Goal: Participate in discussion

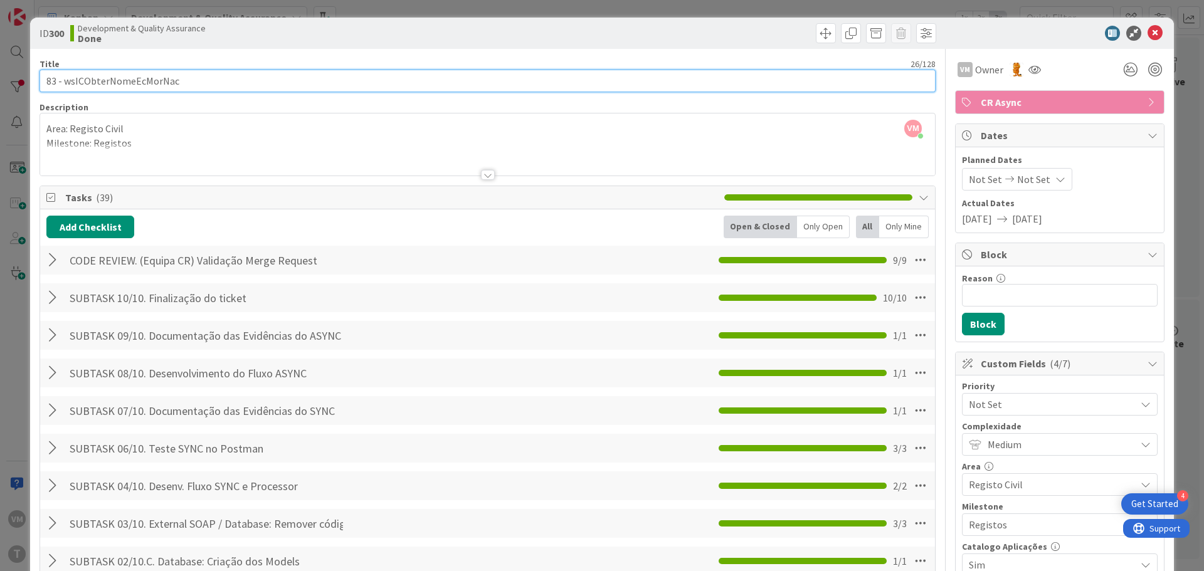
click at [46, 85] on input "83 - wsICObterNomeEcMorNac" at bounding box center [488, 81] width 896 height 23
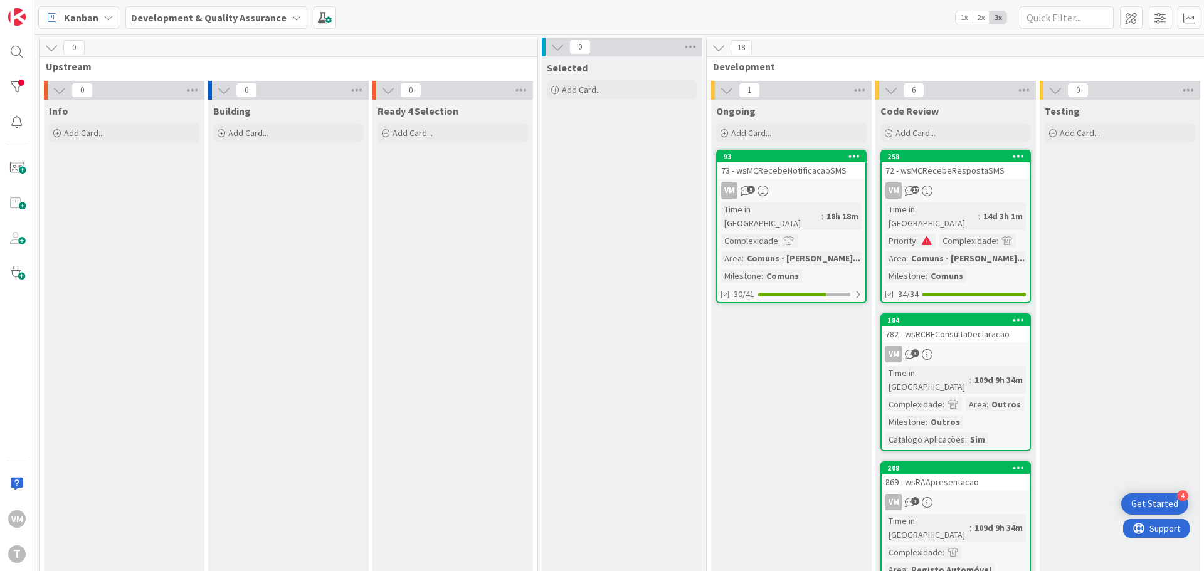
click at [799, 174] on div "73 - wsMCRecebeNotificacaoSMS" at bounding box center [791, 170] width 148 height 16
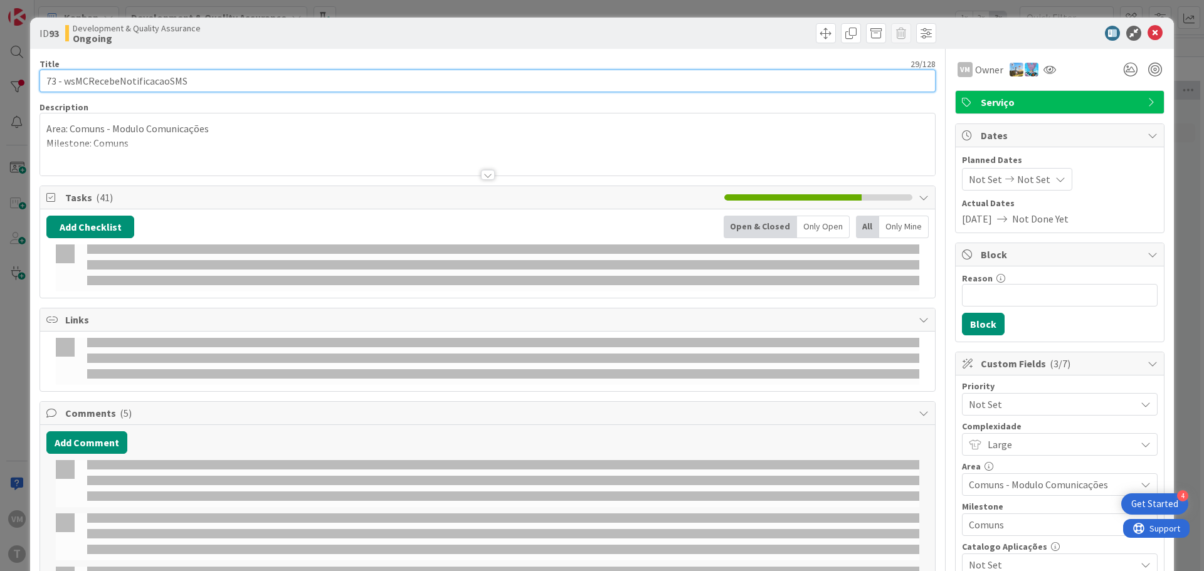
click at [50, 82] on input "73 - wsMCRecebeNotificacaoSMS" at bounding box center [488, 81] width 896 height 23
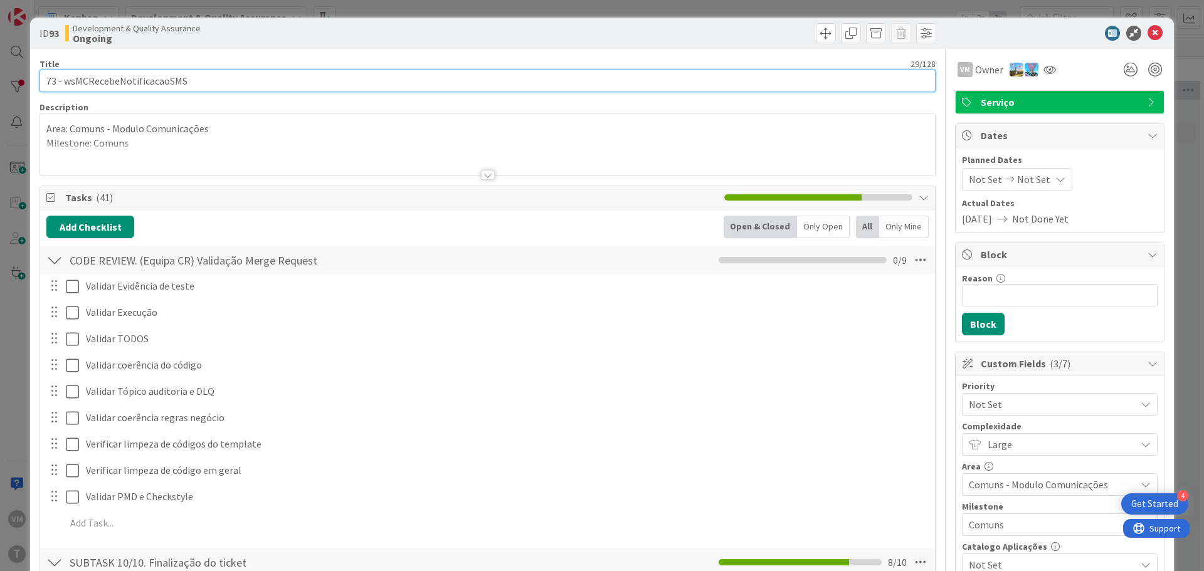
click at [50, 82] on input "73 - wsMCRecebeNotificacaoSMS" at bounding box center [488, 81] width 896 height 23
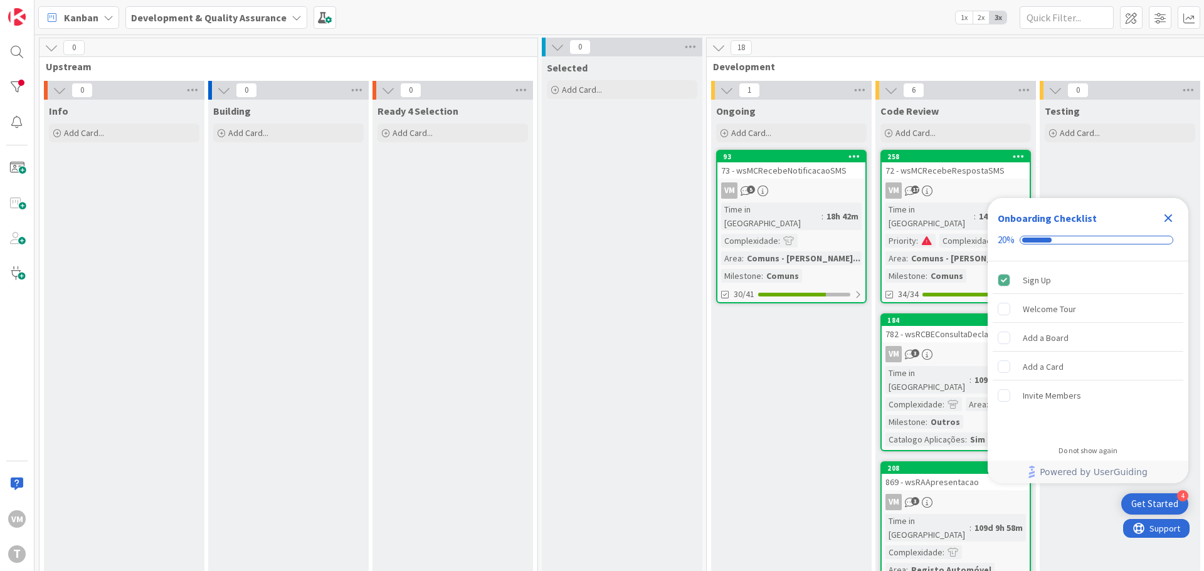
click at [819, 170] on div "73 - wsMCRecebeNotificacaoSMS" at bounding box center [791, 170] width 148 height 16
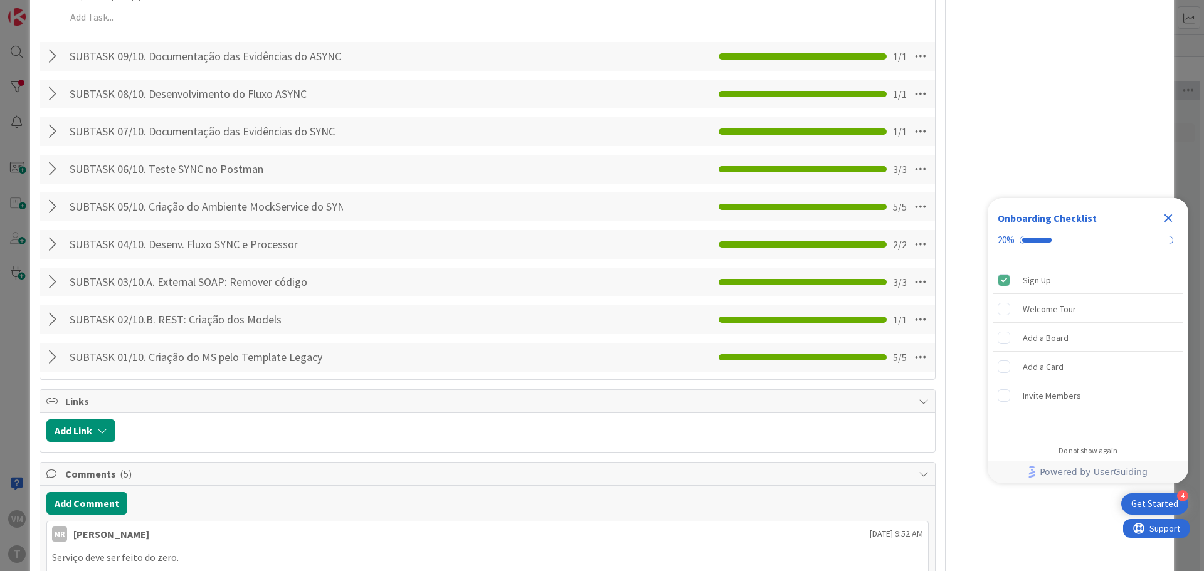
scroll to position [1568, 0]
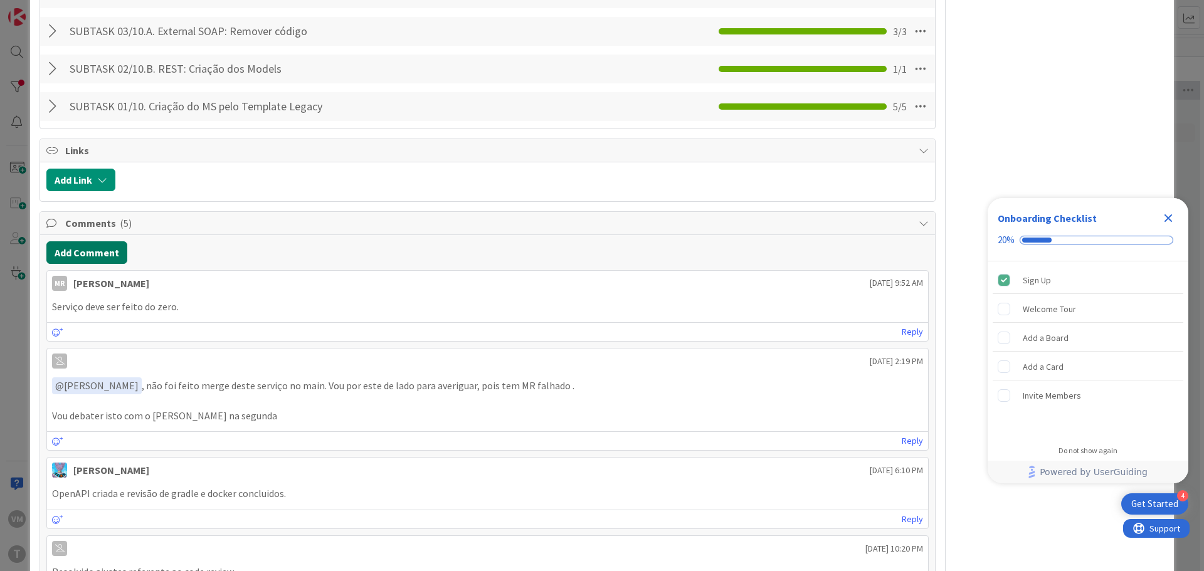
click at [93, 241] on button "Add Comment" at bounding box center [86, 252] width 81 height 23
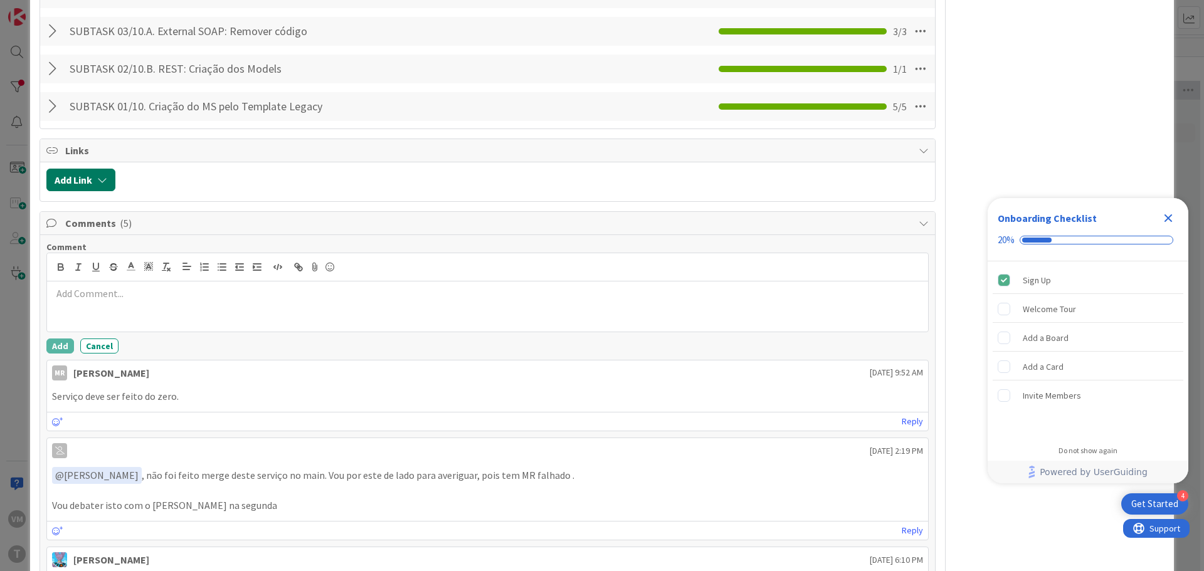
drag, startPoint x: 5, startPoint y: 91, endPoint x: 149, endPoint y: 269, distance: 228.8
click at [170, 287] on p at bounding box center [487, 294] width 871 height 14
click at [207, 267] on line "button" at bounding box center [205, 267] width 5 height 0
click at [231, 287] on li at bounding box center [495, 294] width 856 height 14
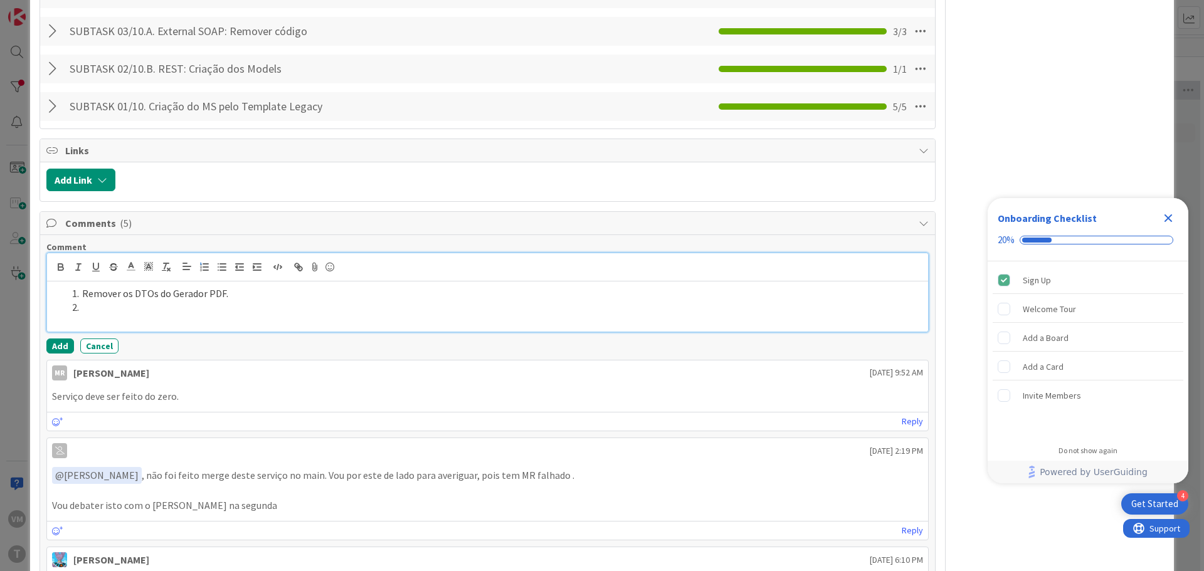
click at [192, 300] on li at bounding box center [495, 307] width 856 height 14
click at [198, 315] on li at bounding box center [495, 322] width 856 height 14
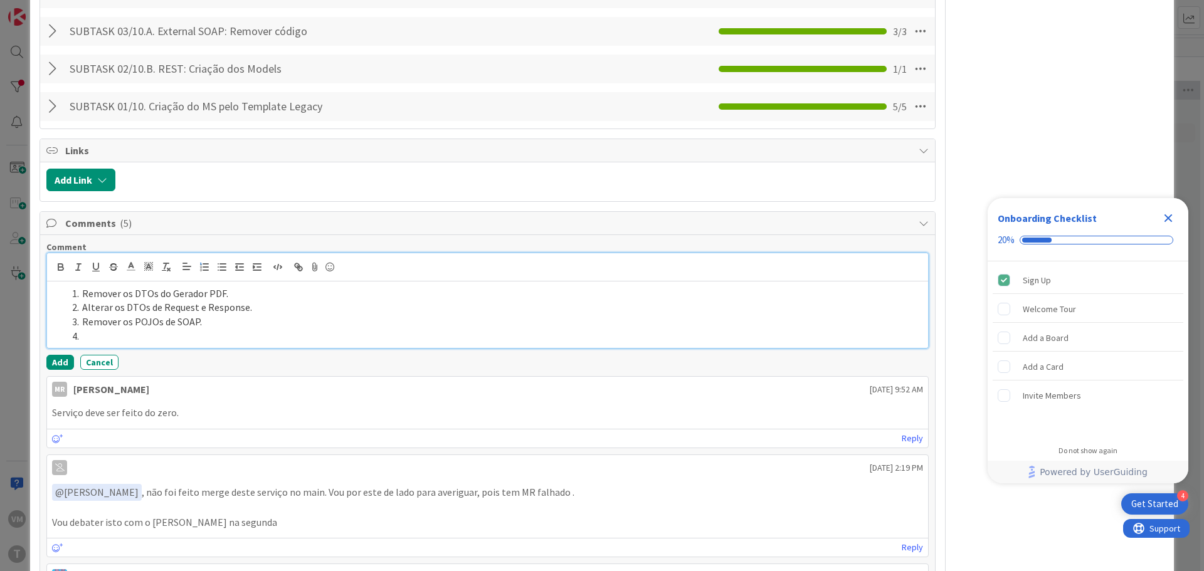
click at [204, 329] on li at bounding box center [495, 336] width 856 height 14
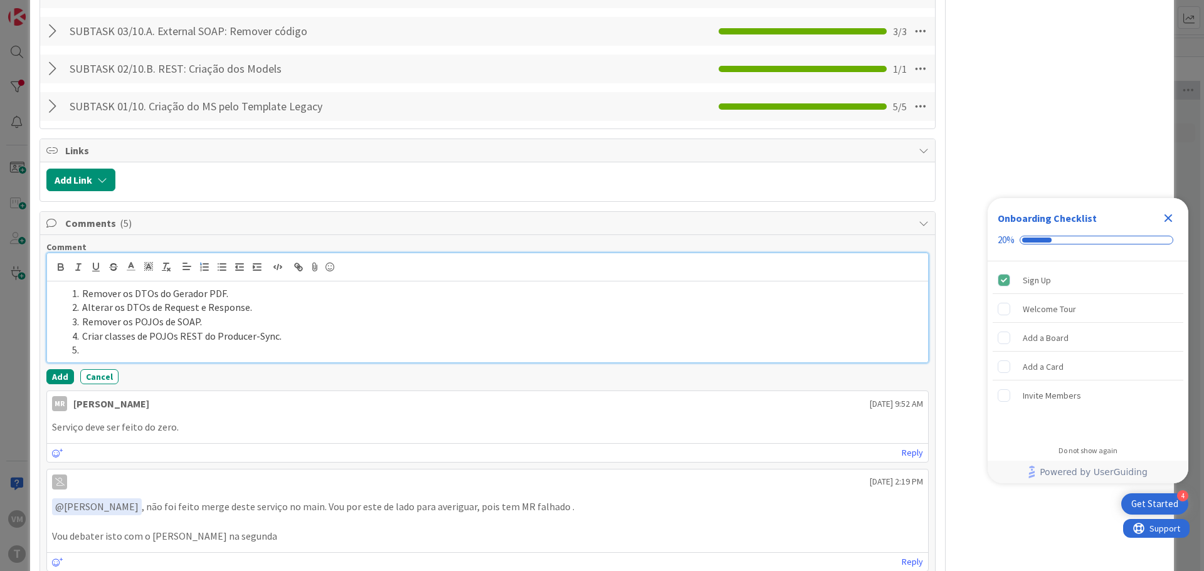
click at [182, 343] on li at bounding box center [495, 350] width 856 height 14
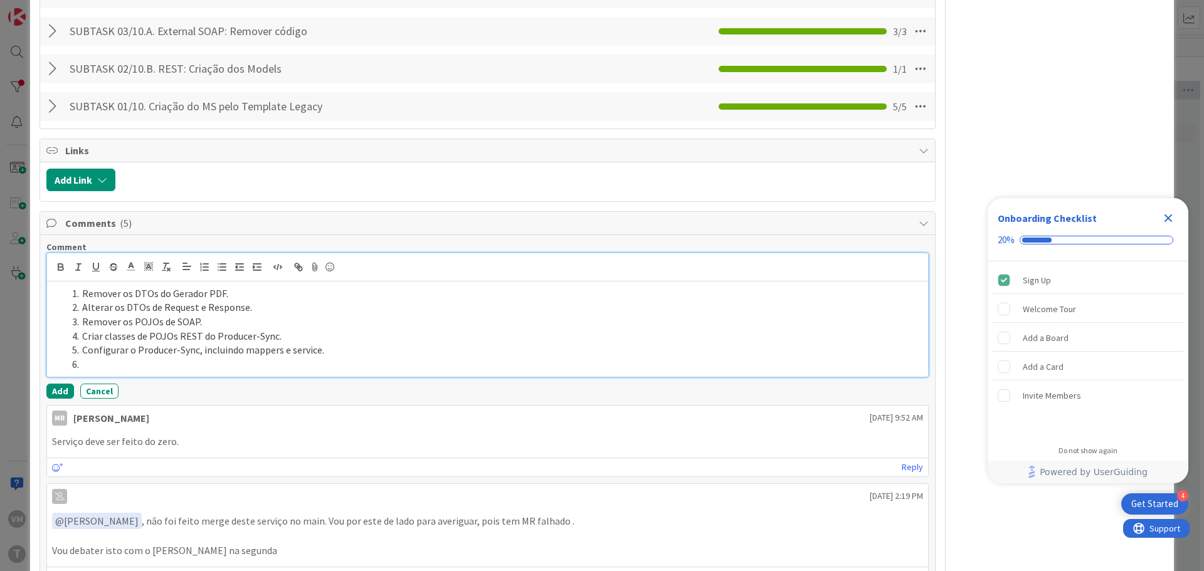
click at [238, 357] on li at bounding box center [495, 364] width 856 height 14
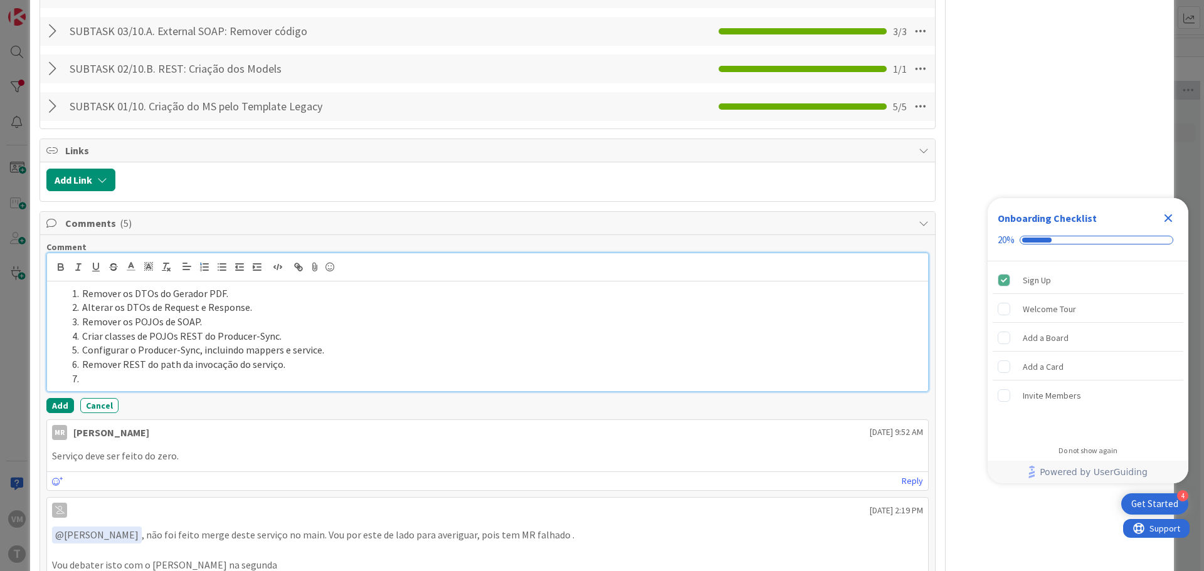
click at [167, 372] on li at bounding box center [495, 379] width 856 height 14
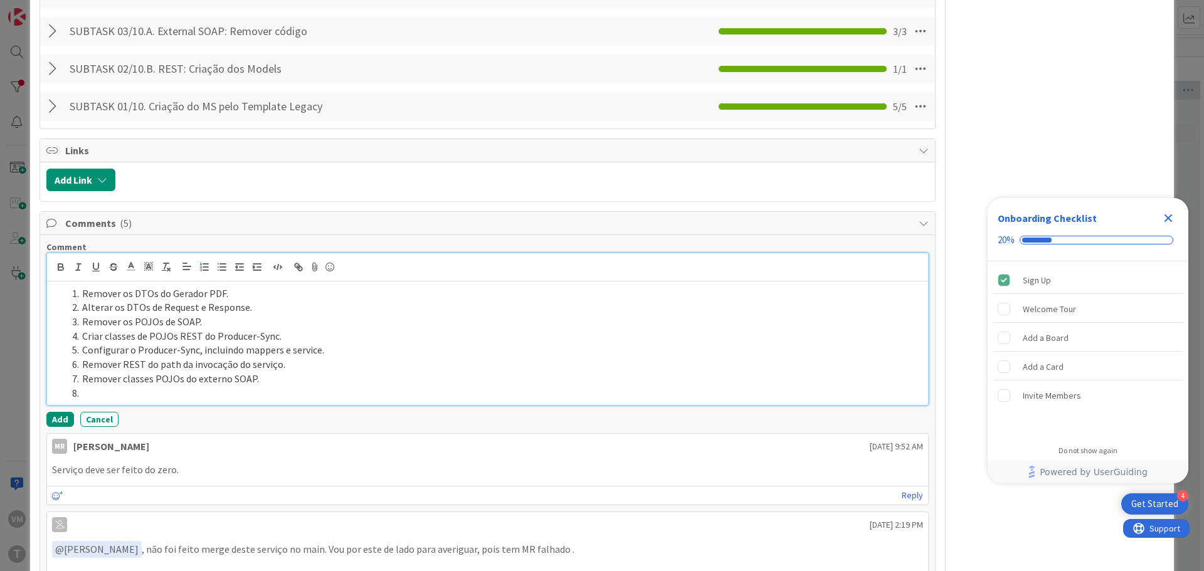
click at [211, 386] on li at bounding box center [495, 393] width 856 height 14
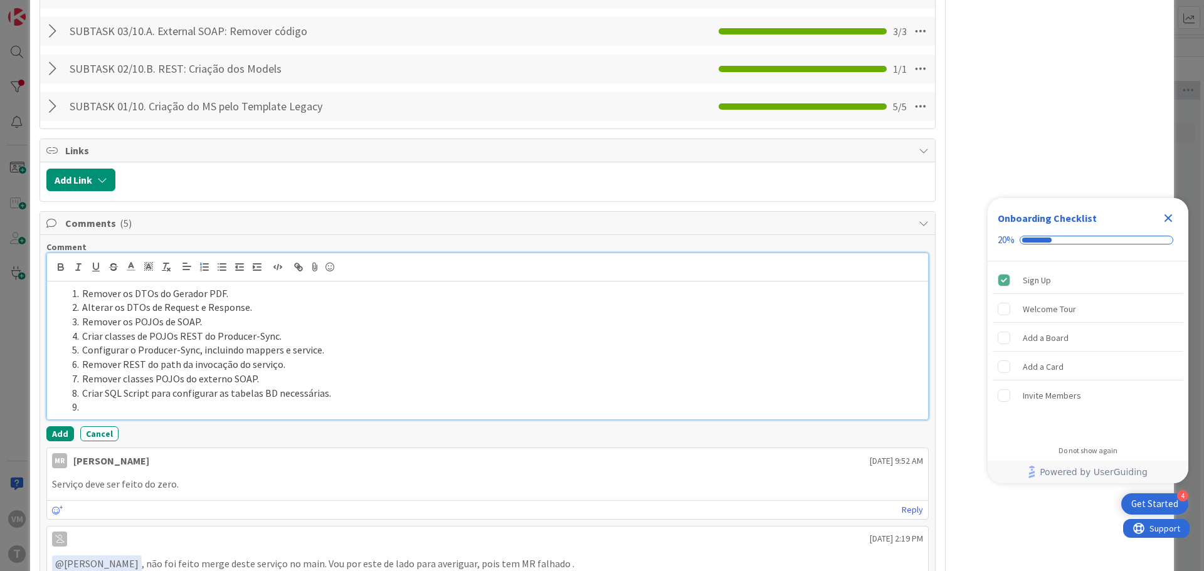
click at [229, 400] on li at bounding box center [495, 407] width 856 height 14
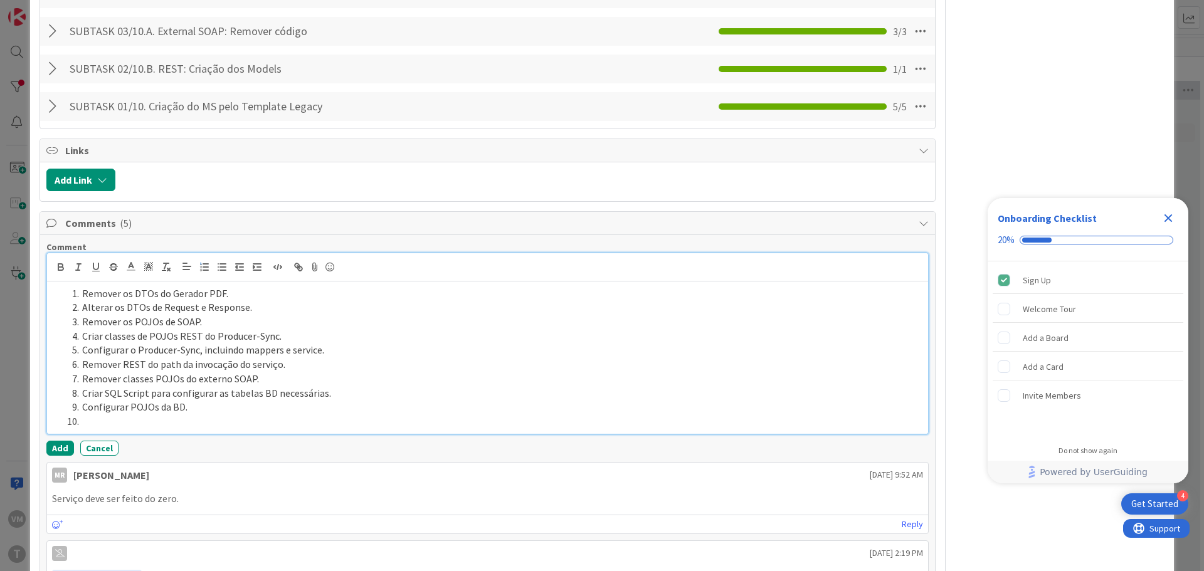
click at [169, 414] on li at bounding box center [495, 421] width 856 height 14
paste div
click at [82, 414] on span at bounding box center [82, 421] width 0 height 14
click at [315, 414] on li "Configurar Mapper e Service do Processor." at bounding box center [495, 421] width 856 height 14
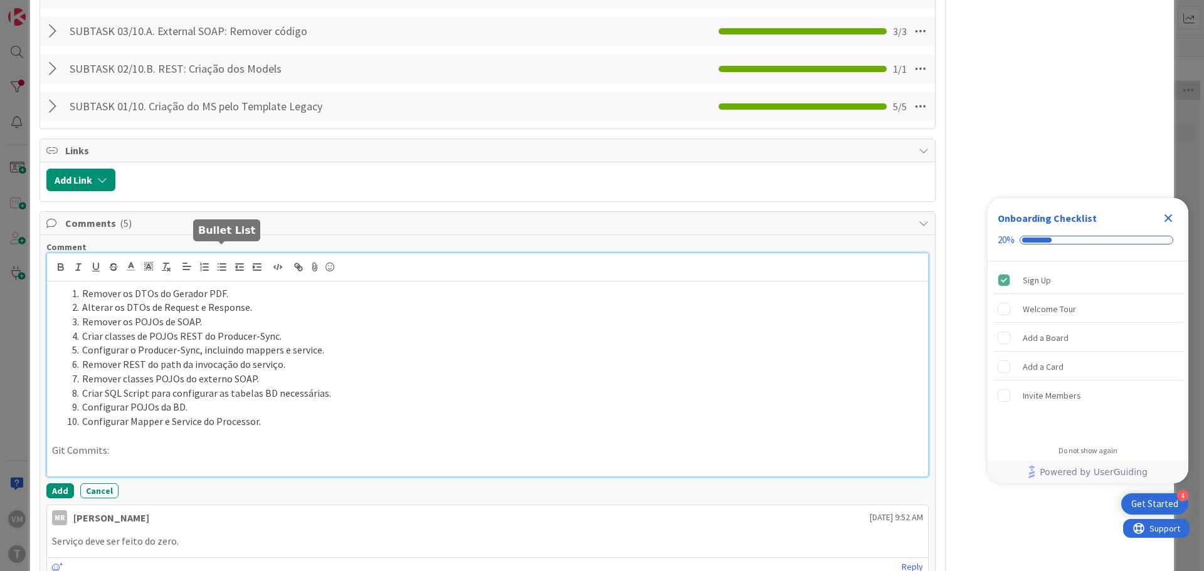
click at [224, 270] on line "button" at bounding box center [223, 270] width 6 height 0
click at [193, 457] on li at bounding box center [495, 464] width 856 height 14
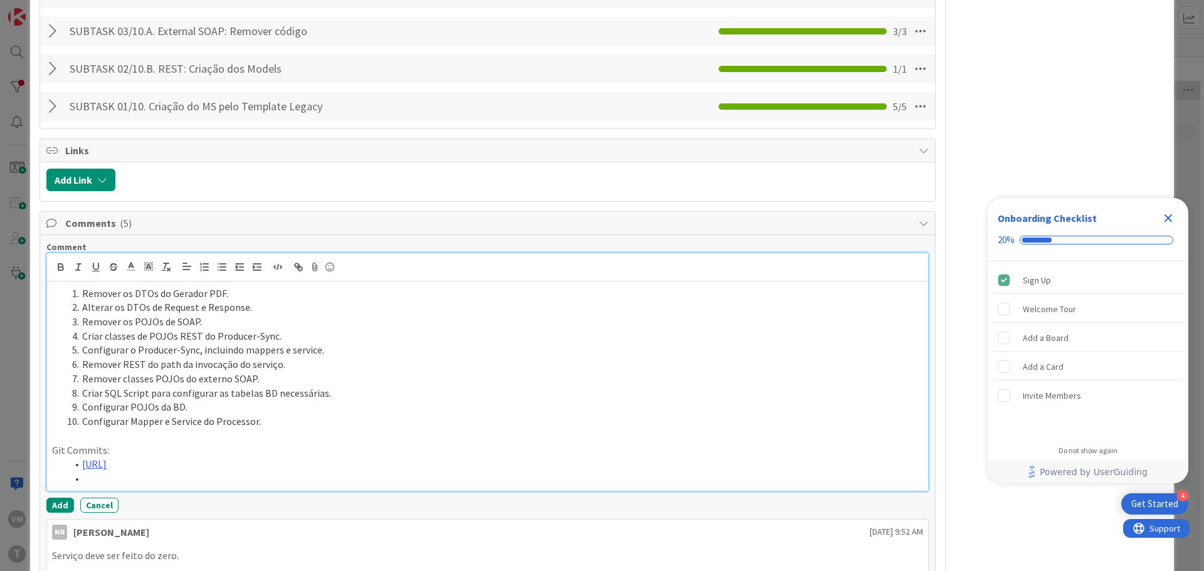
click at [264, 472] on li at bounding box center [495, 479] width 856 height 14
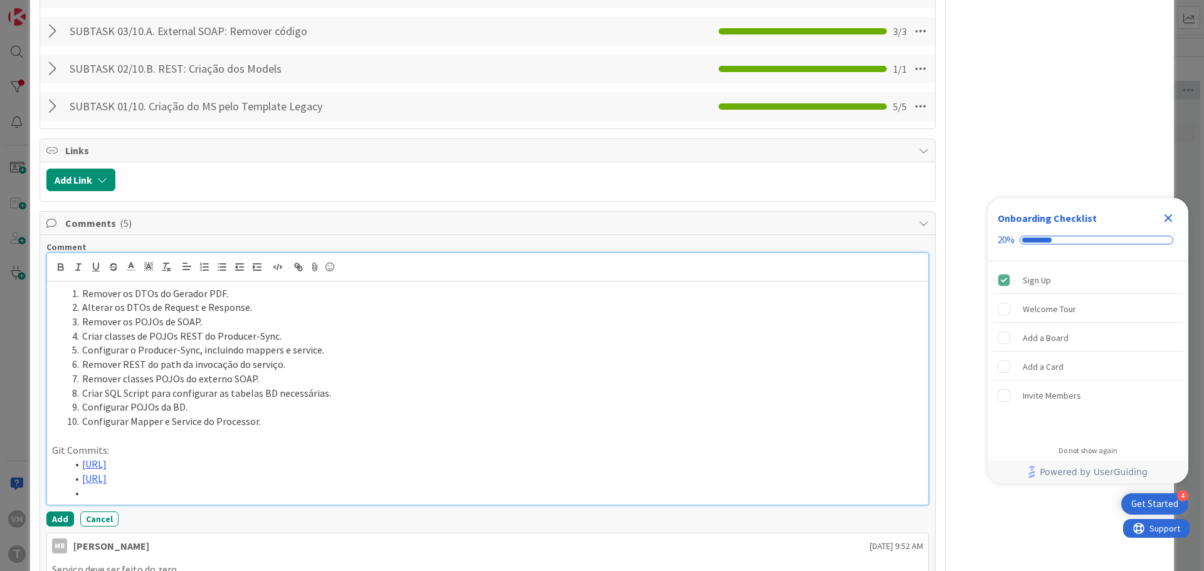
click at [137, 486] on li at bounding box center [495, 493] width 856 height 14
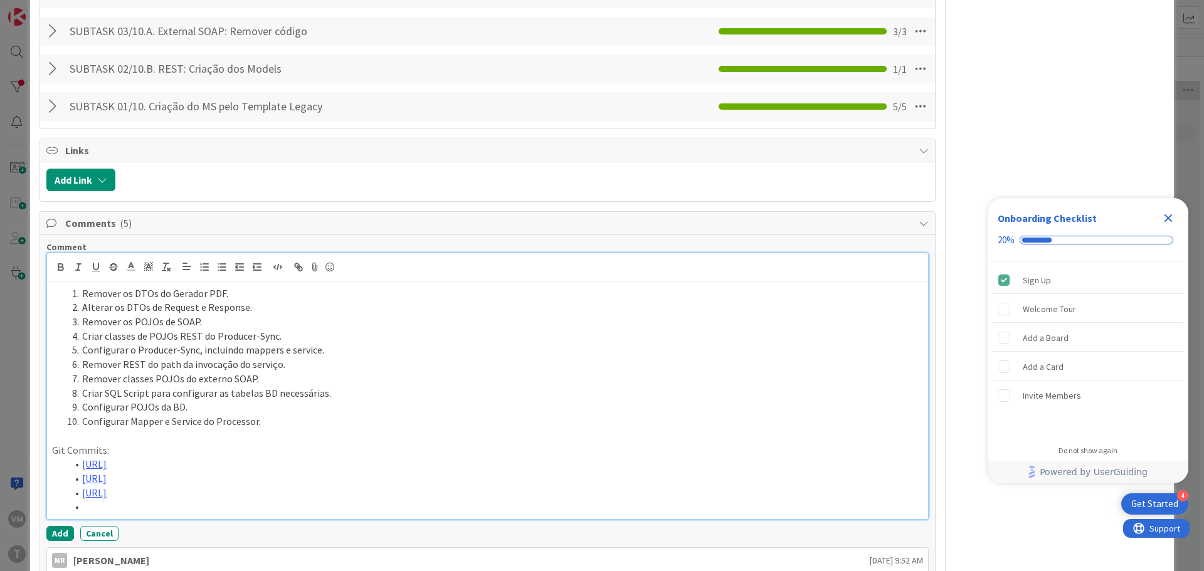
click at [179, 500] on li at bounding box center [495, 507] width 856 height 14
click at [317, 514] on li at bounding box center [495, 521] width 856 height 14
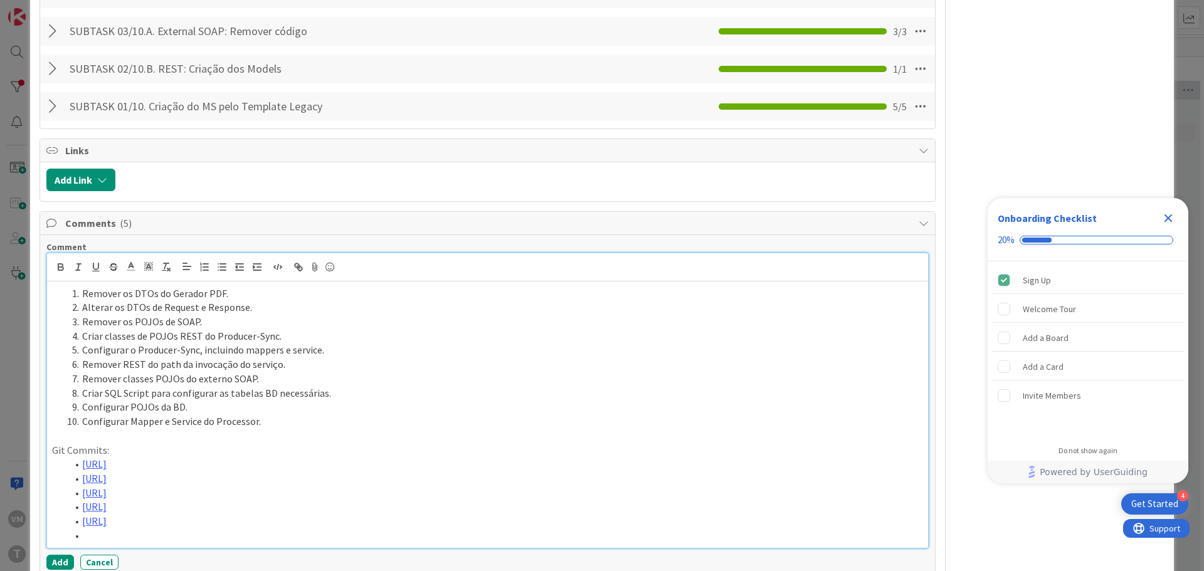
click at [140, 532] on div "Remover os DTOs do Gerador PDF. Alterar os DTOs de Request e Response. Remover …" at bounding box center [487, 415] width 881 height 266
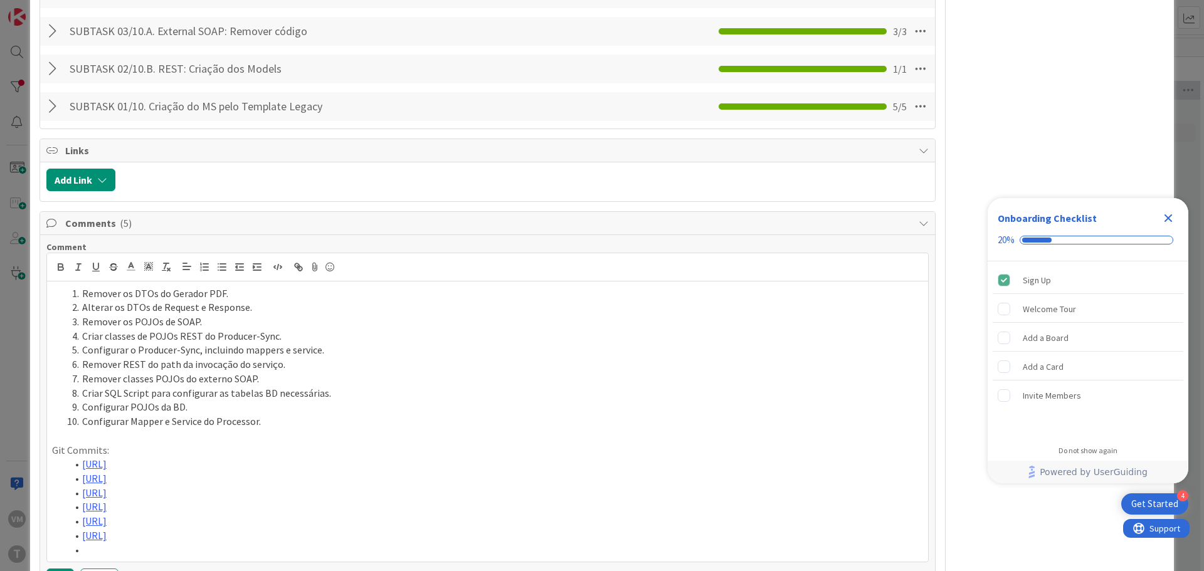
click at [258, 550] on div "Comment Remover os DTOs do Gerador PDF. Alterar os DTOs de Request e Response. …" at bounding box center [487, 412] width 882 height 343
click at [270, 544] on div "Remover os DTOs do Gerador PDF. Alterar os DTOs de Request e Response. Remover …" at bounding box center [487, 422] width 881 height 281
click at [157, 557] on li at bounding box center [495, 564] width 856 height 14
click at [298, 571] on li at bounding box center [495, 578] width 856 height 14
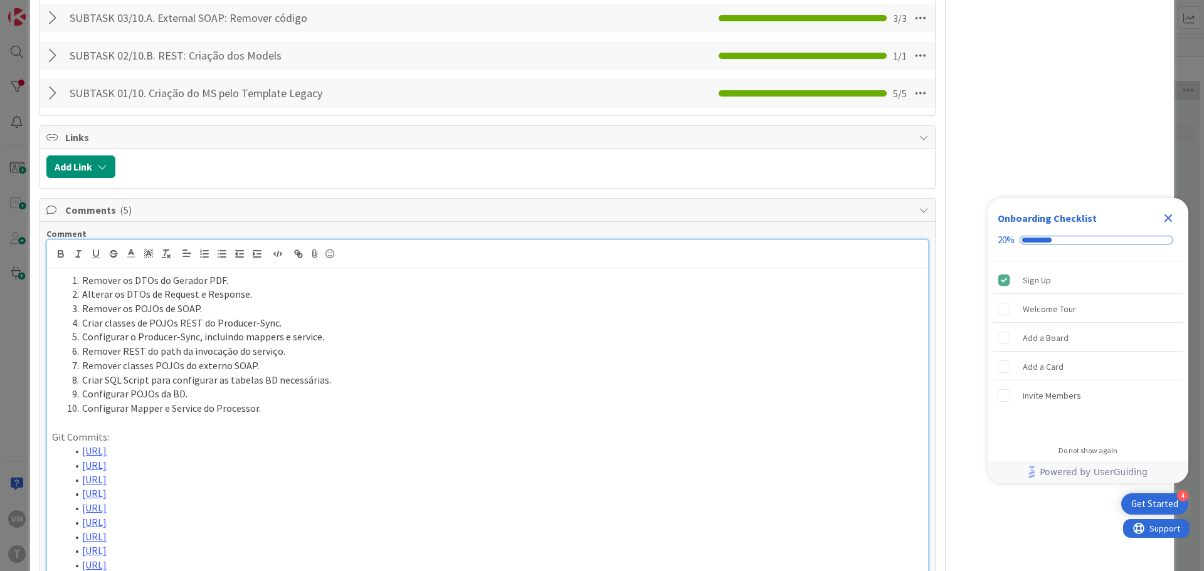
click at [297, 571] on li at bounding box center [495, 579] width 856 height 14
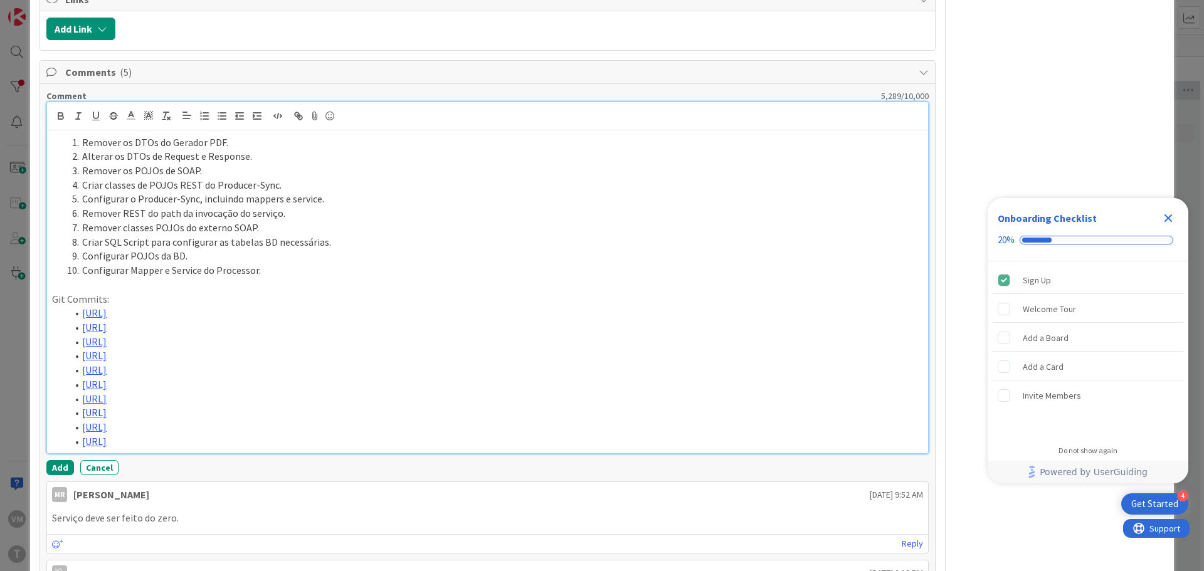
scroll to position [1769, 0]
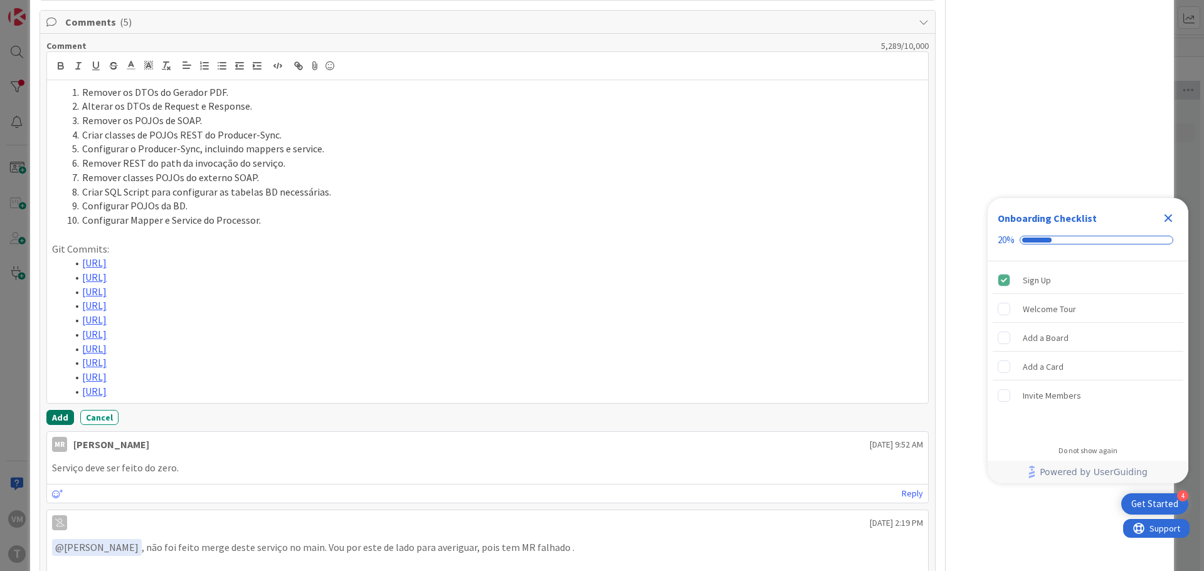
click at [56, 410] on button "Add" at bounding box center [60, 417] width 28 height 15
